Goal: Navigation & Orientation: Find specific page/section

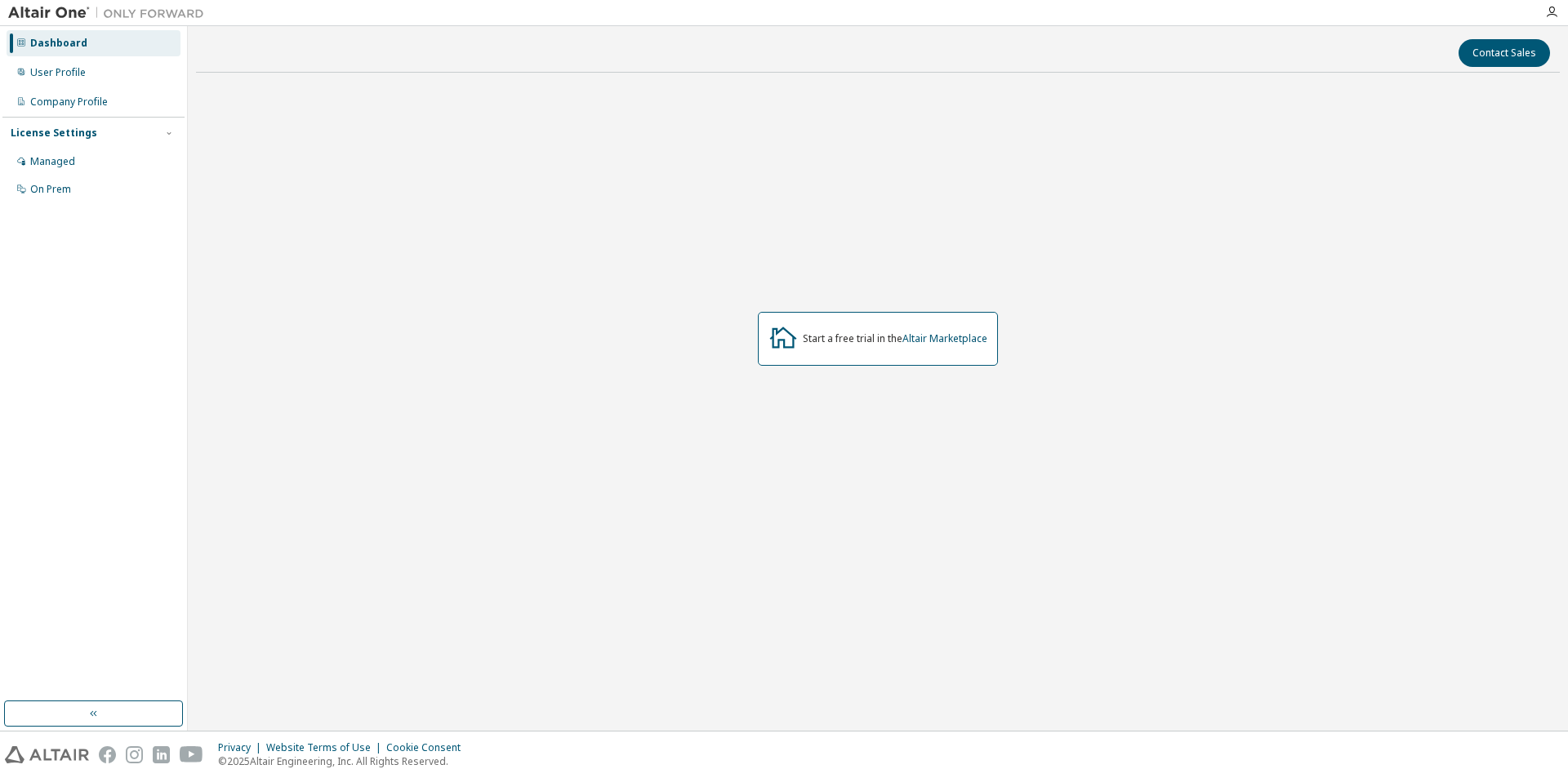
click at [58, 42] on div "Dashboard" at bounding box center [59, 42] width 57 height 13
click at [1510, 54] on button "Contact Sales" at bounding box center [1503, 53] width 91 height 27
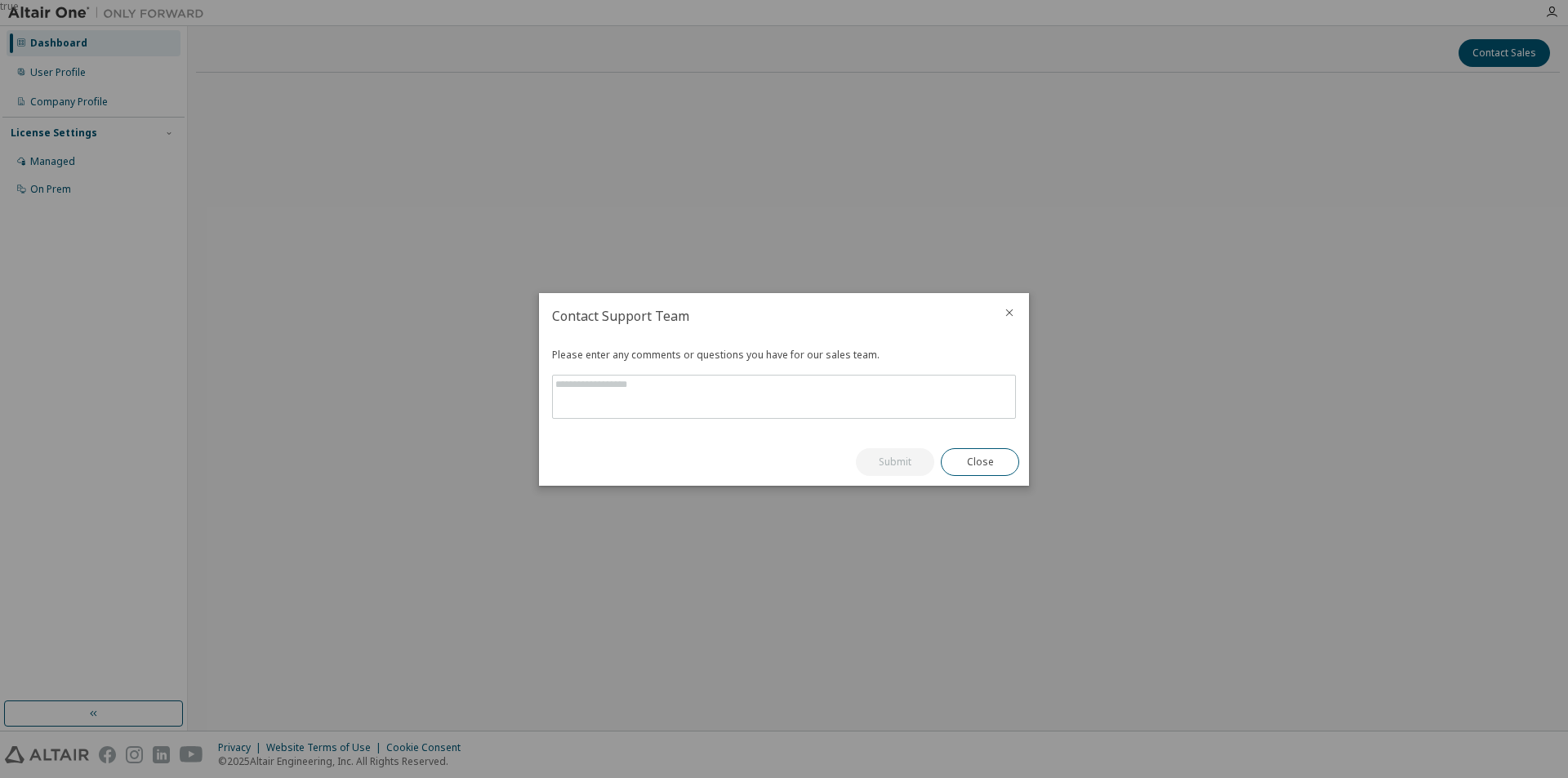
click at [1012, 313] on icon "close" at bounding box center [1008, 312] width 13 height 13
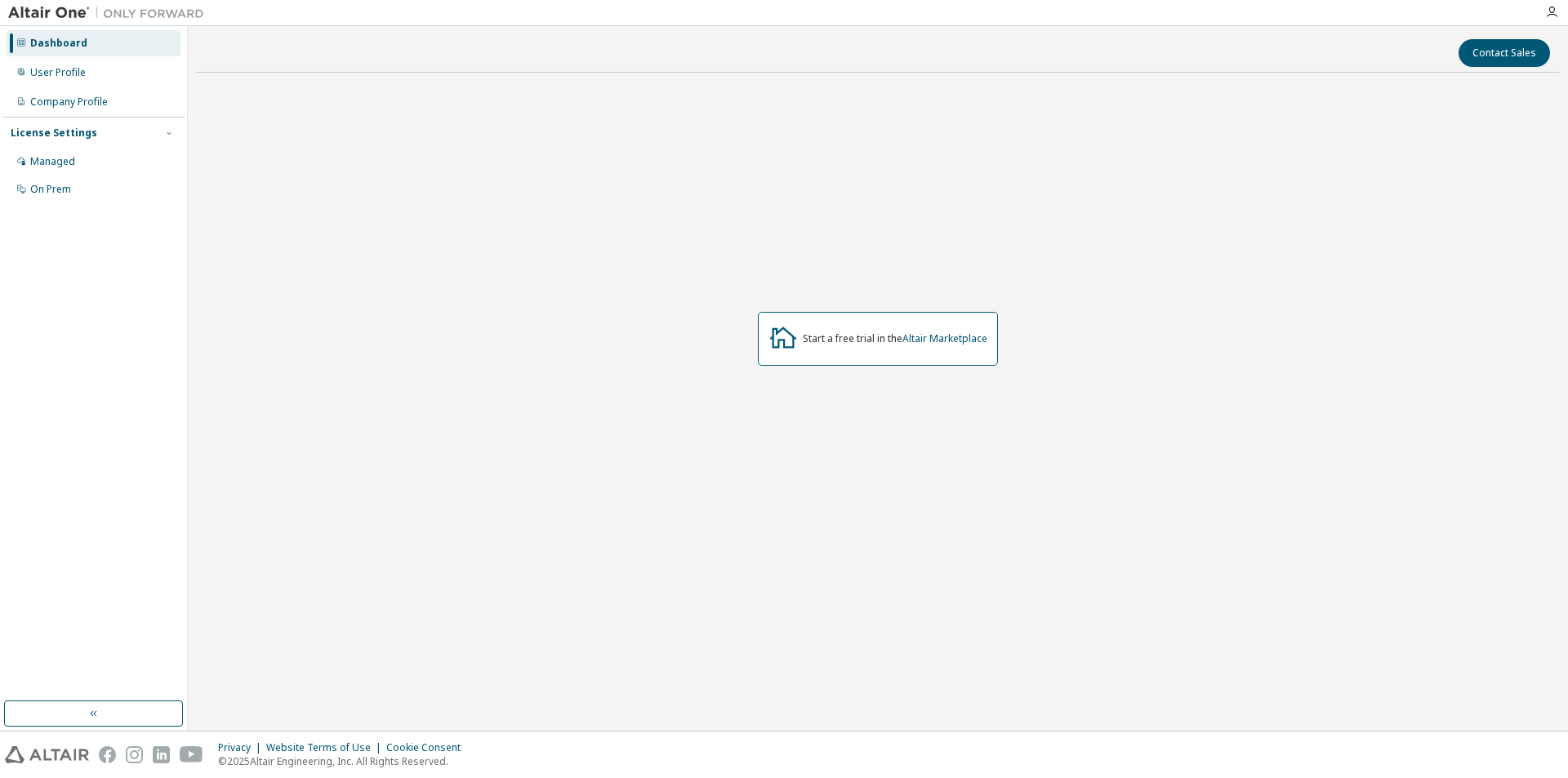
click at [67, 12] on img at bounding box center [110, 13] width 204 height 17
click at [59, 78] on div "User Profile" at bounding box center [58, 72] width 56 height 13
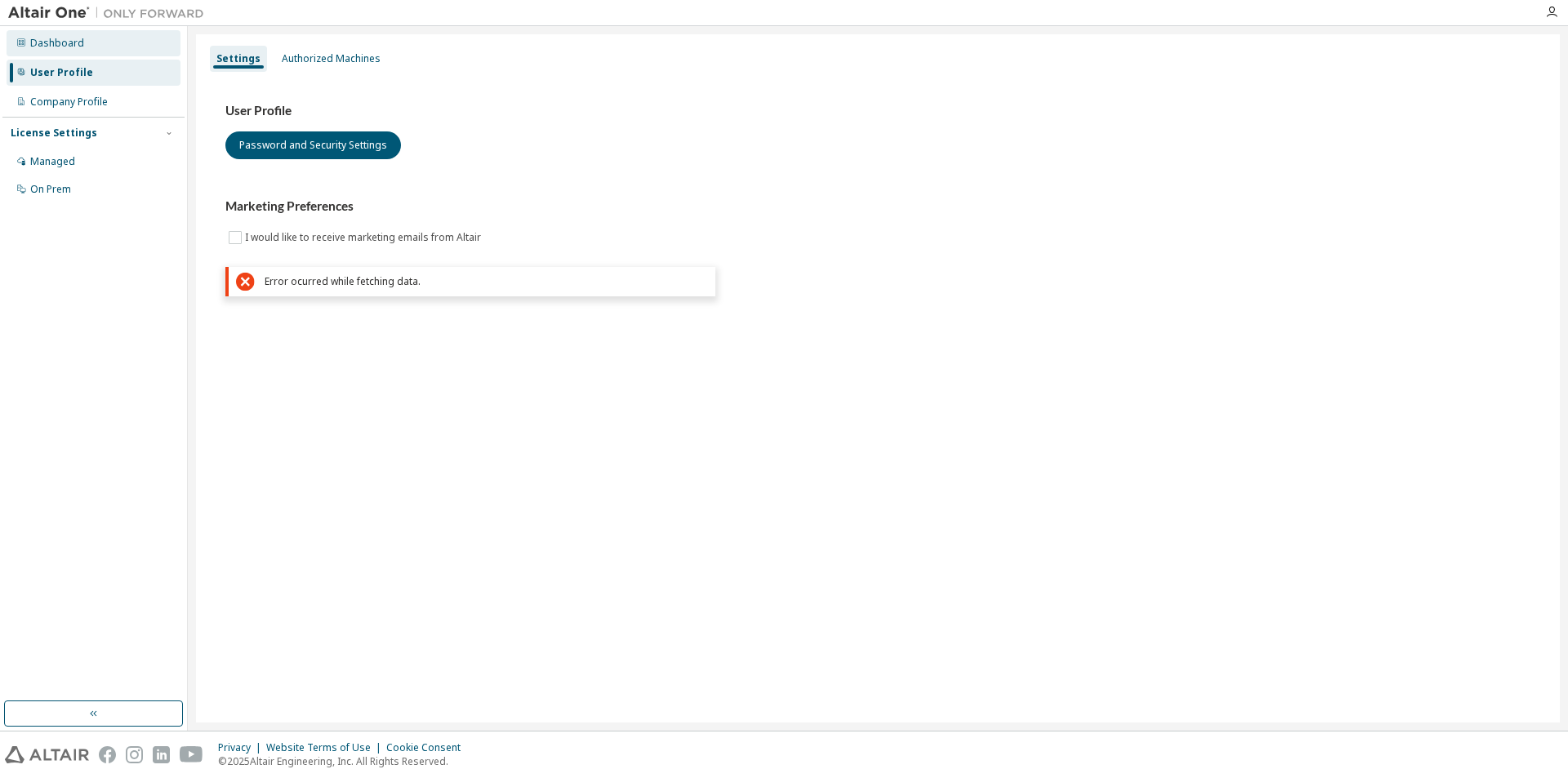
click at [33, 46] on div "Dashboard" at bounding box center [57, 42] width 54 height 13
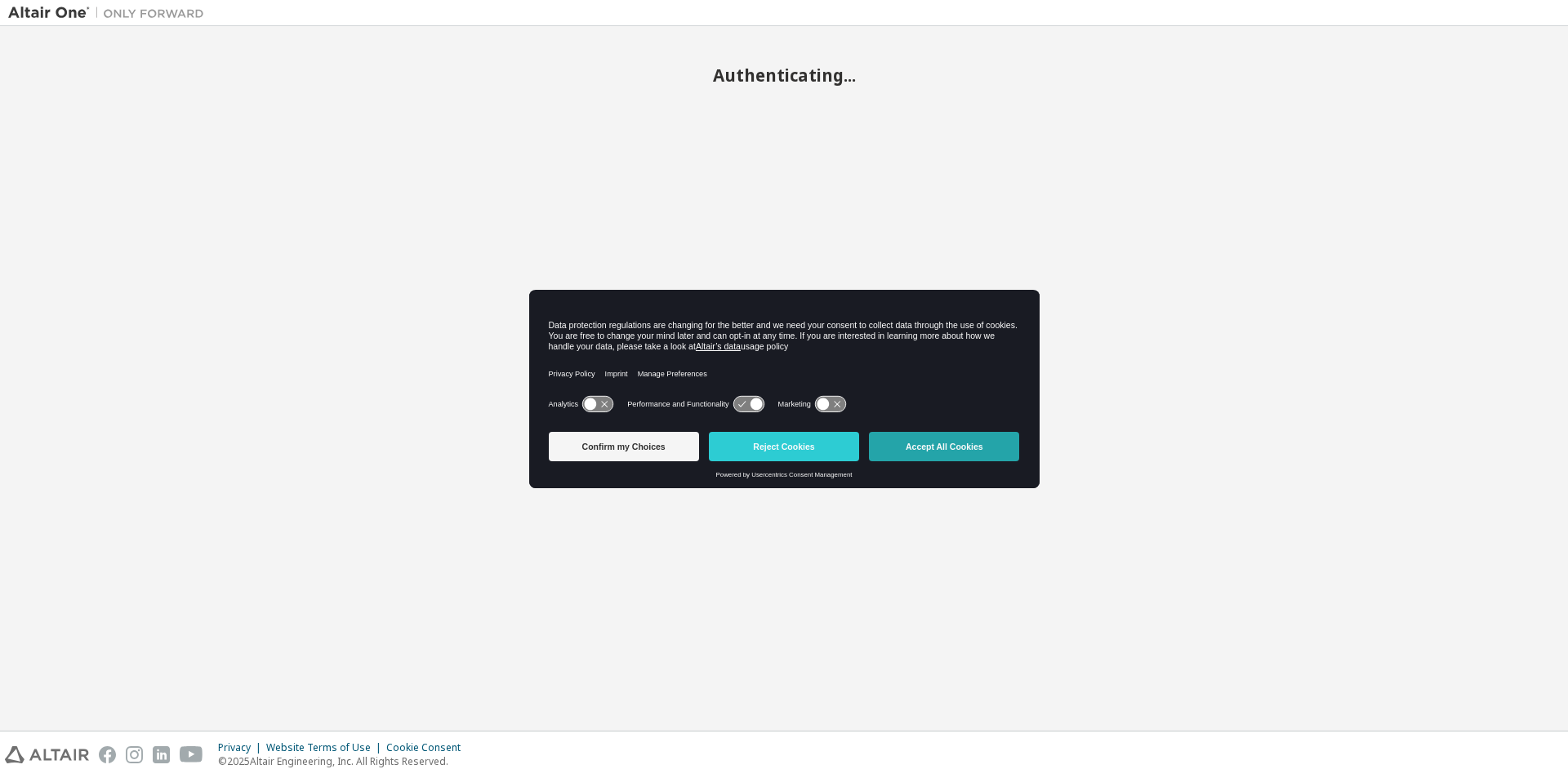
click at [967, 440] on button "Accept All Cookies" at bounding box center [943, 446] width 150 height 29
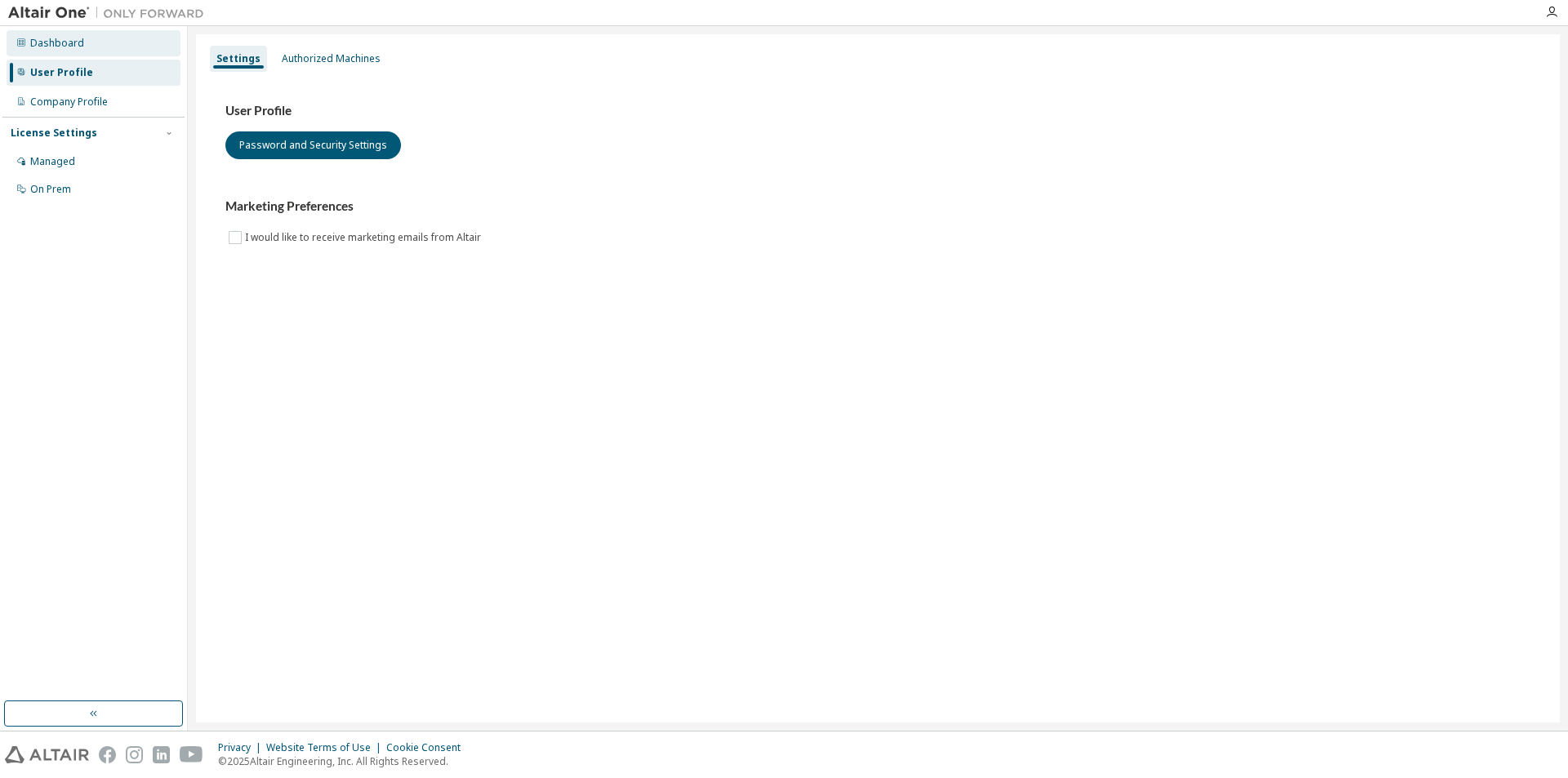
click at [64, 45] on div "Dashboard" at bounding box center [57, 42] width 54 height 13
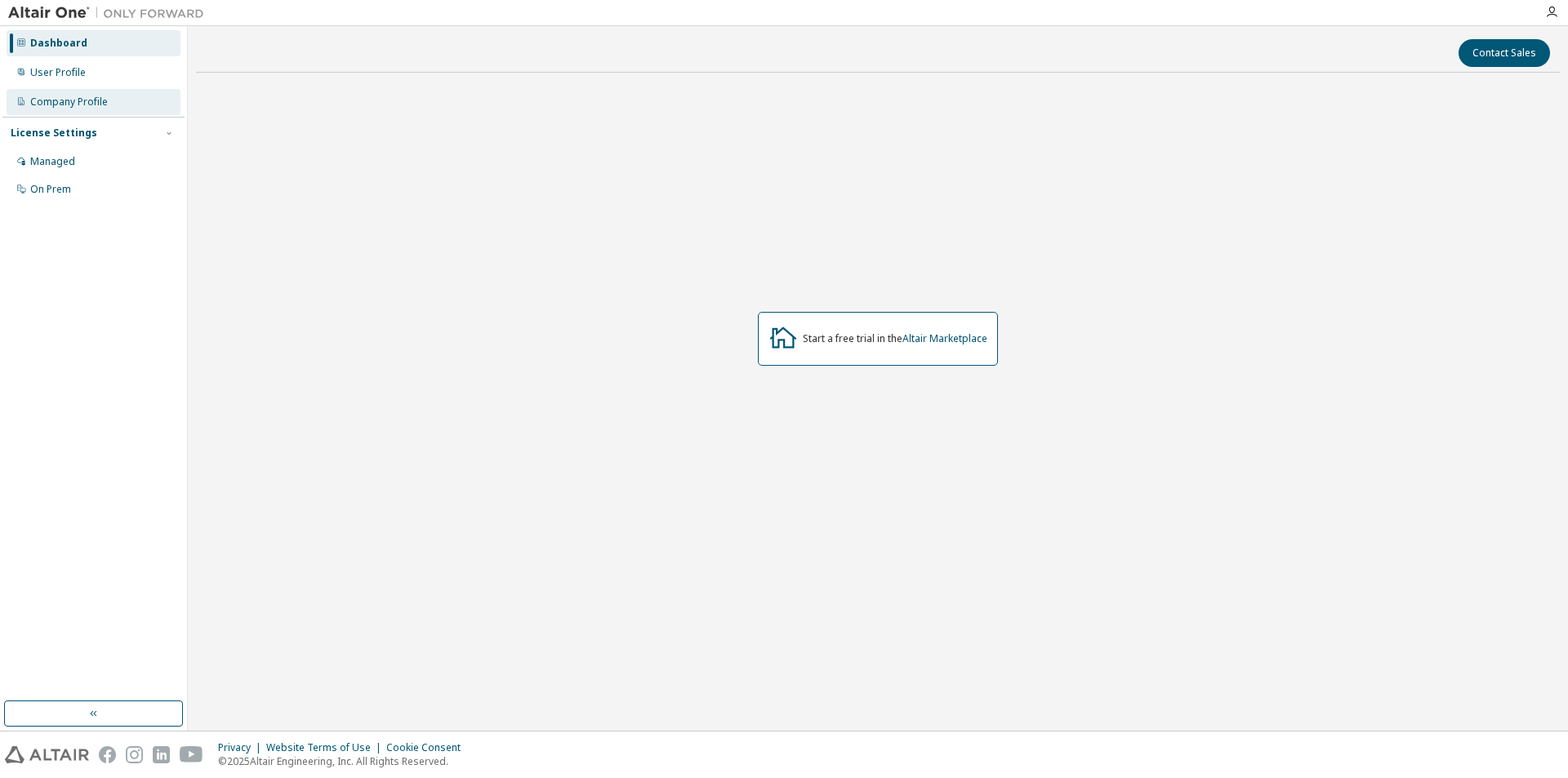
click at [94, 103] on div "Company Profile" at bounding box center [69, 101] width 77 height 13
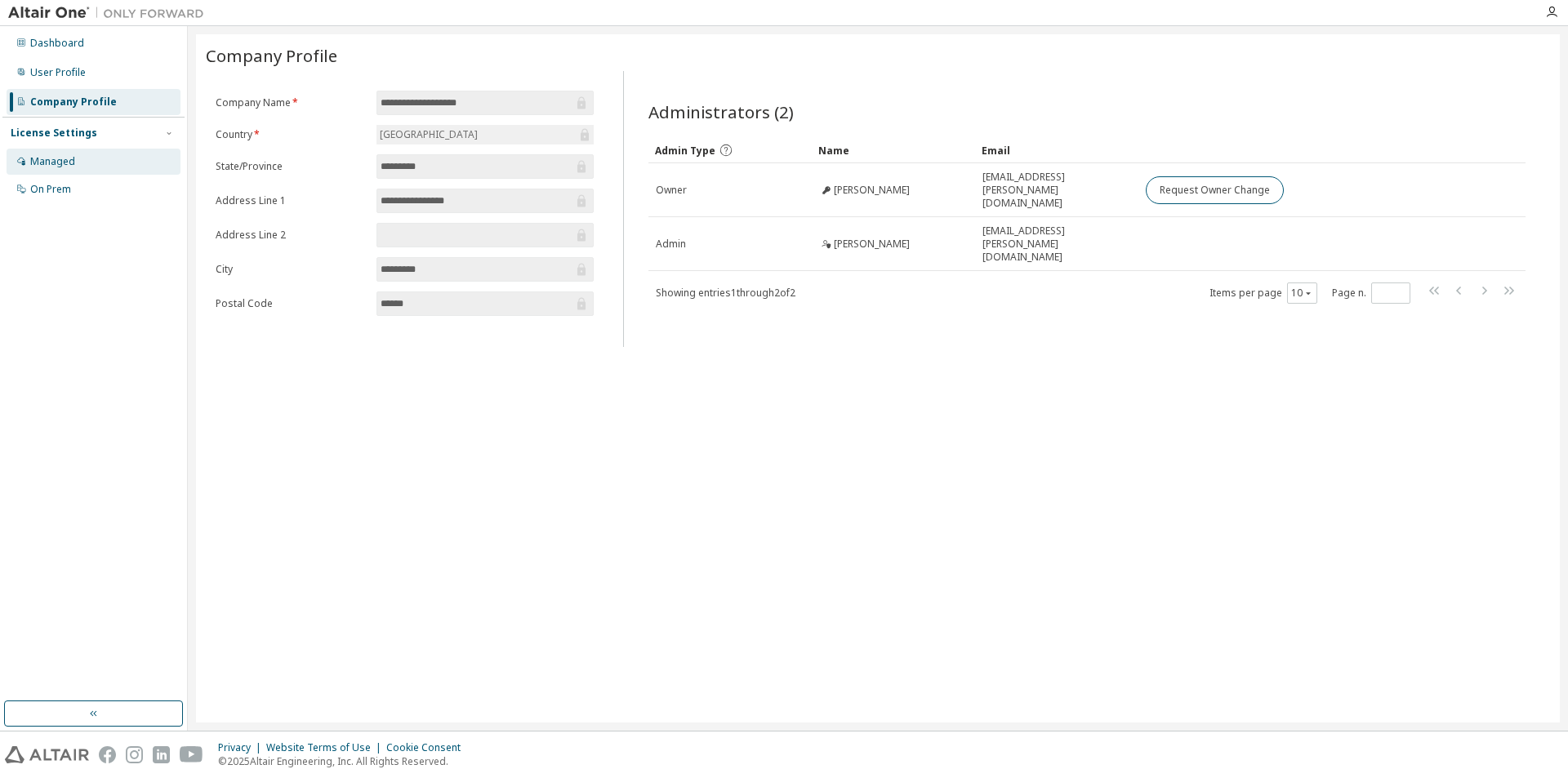
click at [73, 165] on div "Managed" at bounding box center [53, 161] width 45 height 13
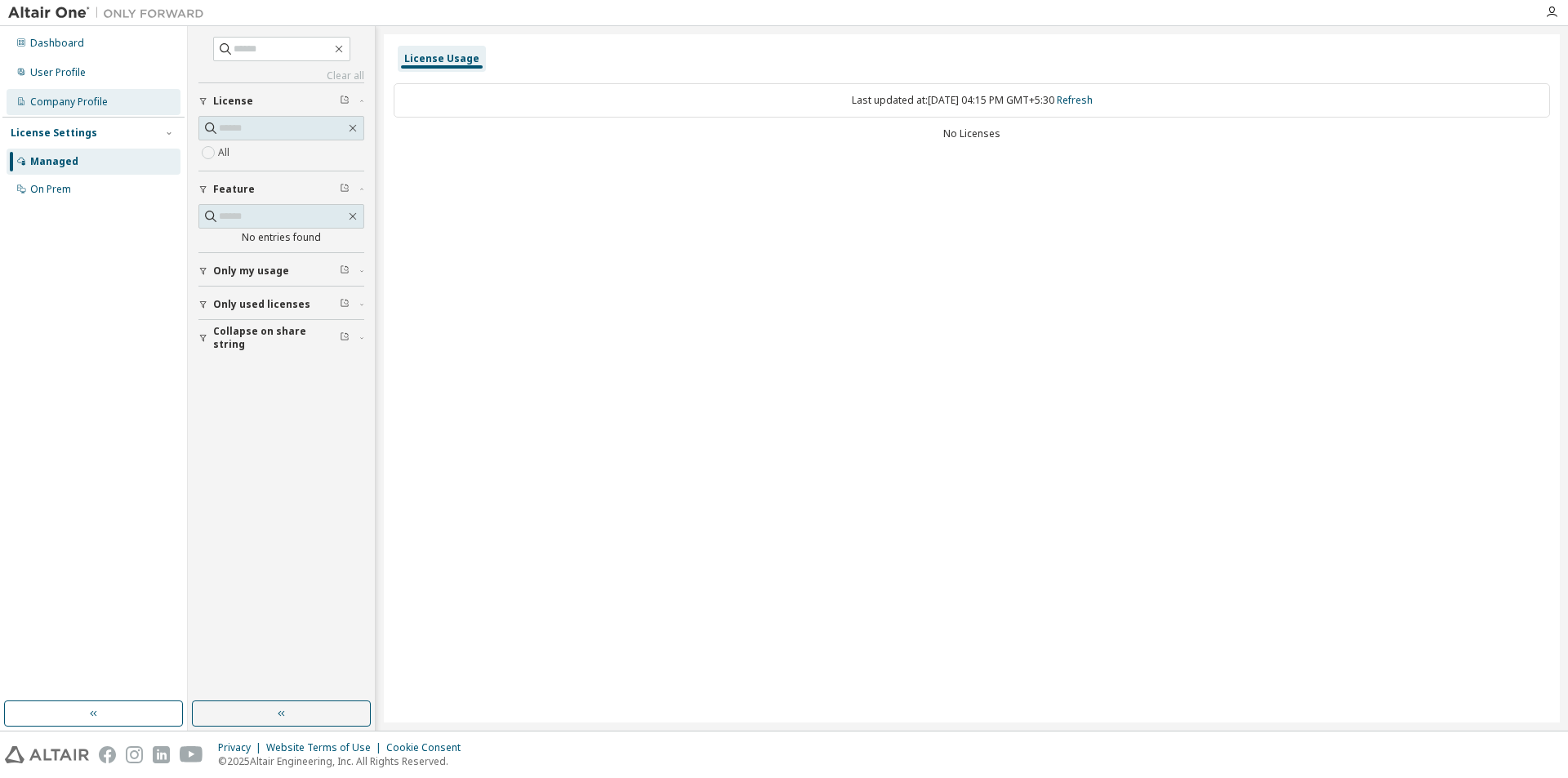
click at [60, 106] on div "Company Profile" at bounding box center [69, 101] width 77 height 13
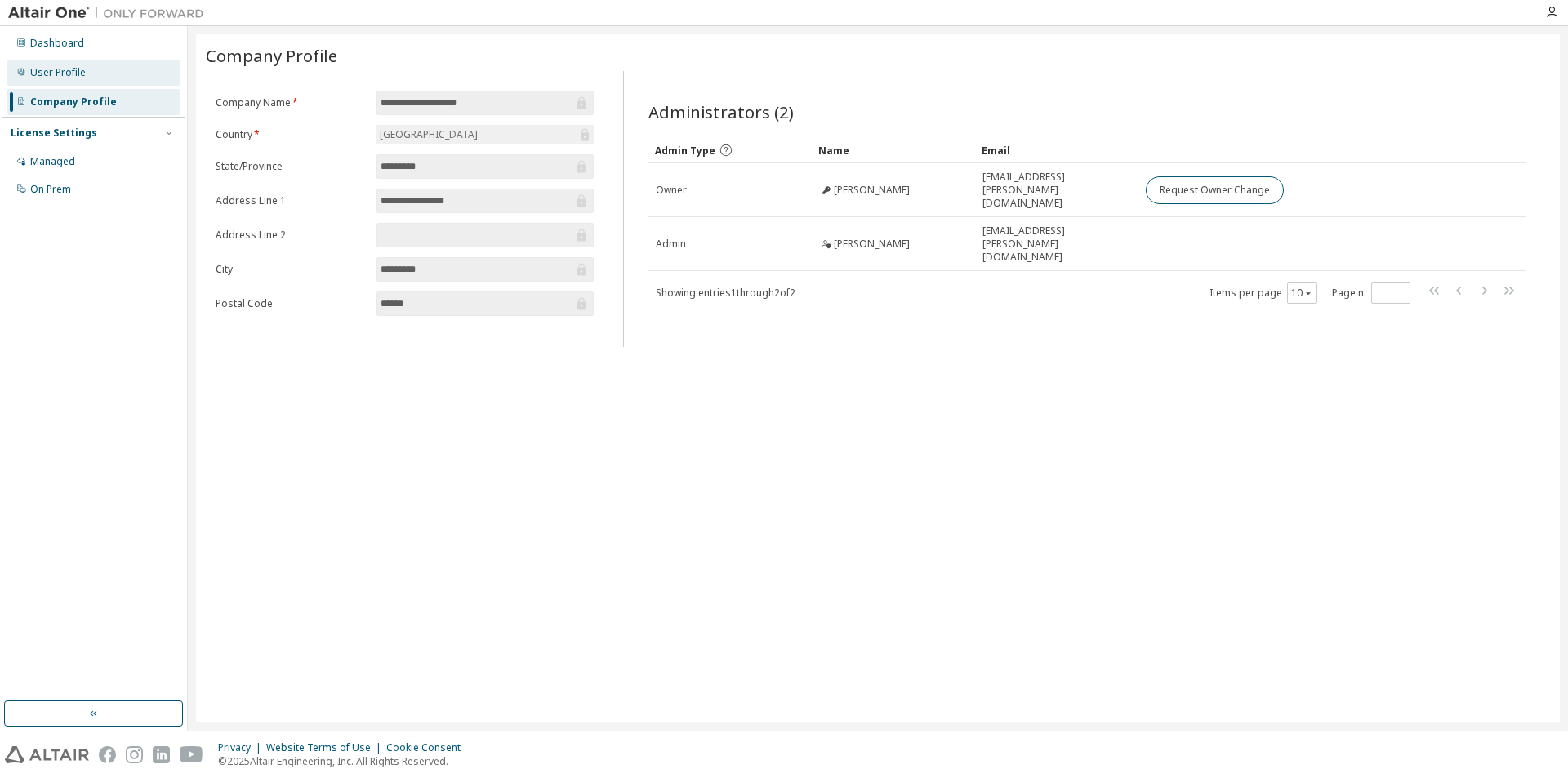
click at [58, 71] on div "User Profile" at bounding box center [58, 72] width 56 height 13
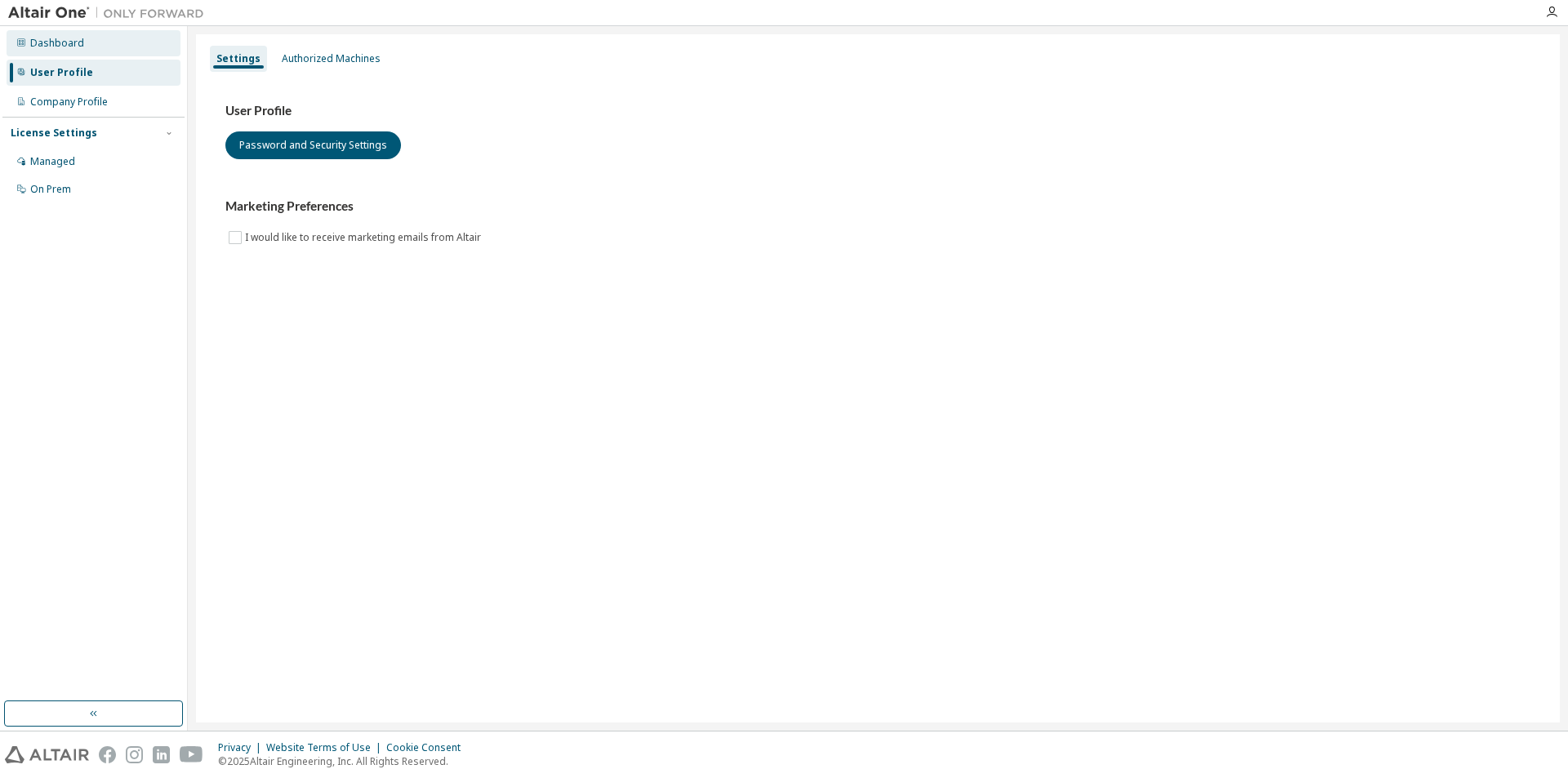
click at [47, 41] on div "Dashboard" at bounding box center [57, 42] width 54 height 13
